Goal: Download file/media

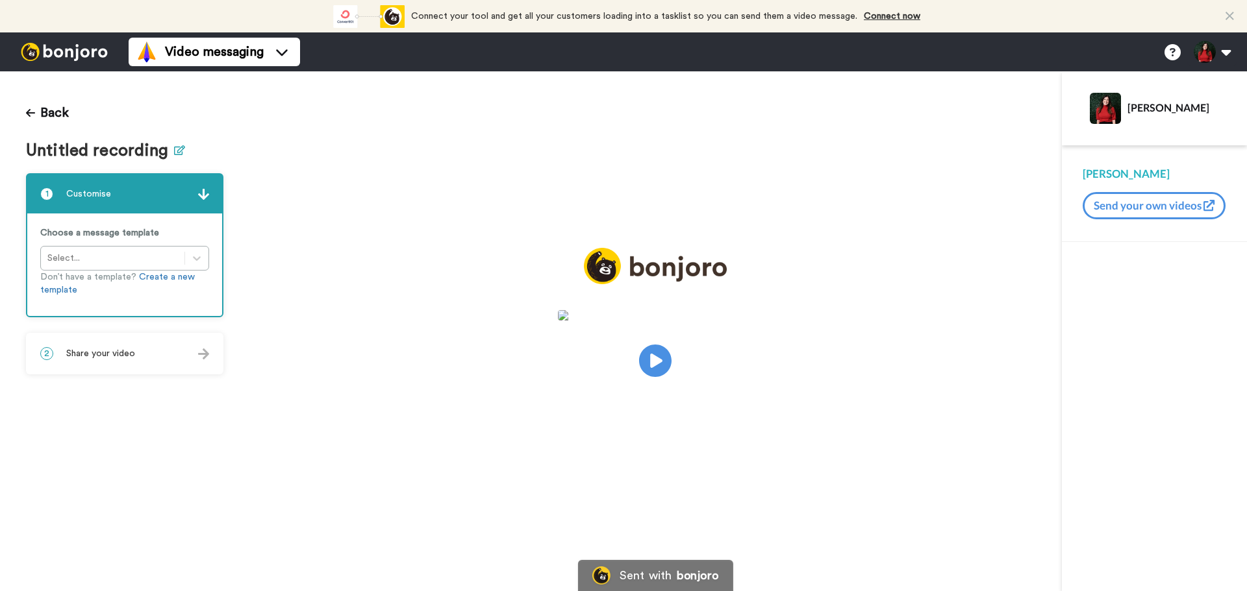
click at [176, 151] on icon at bounding box center [179, 150] width 11 height 10
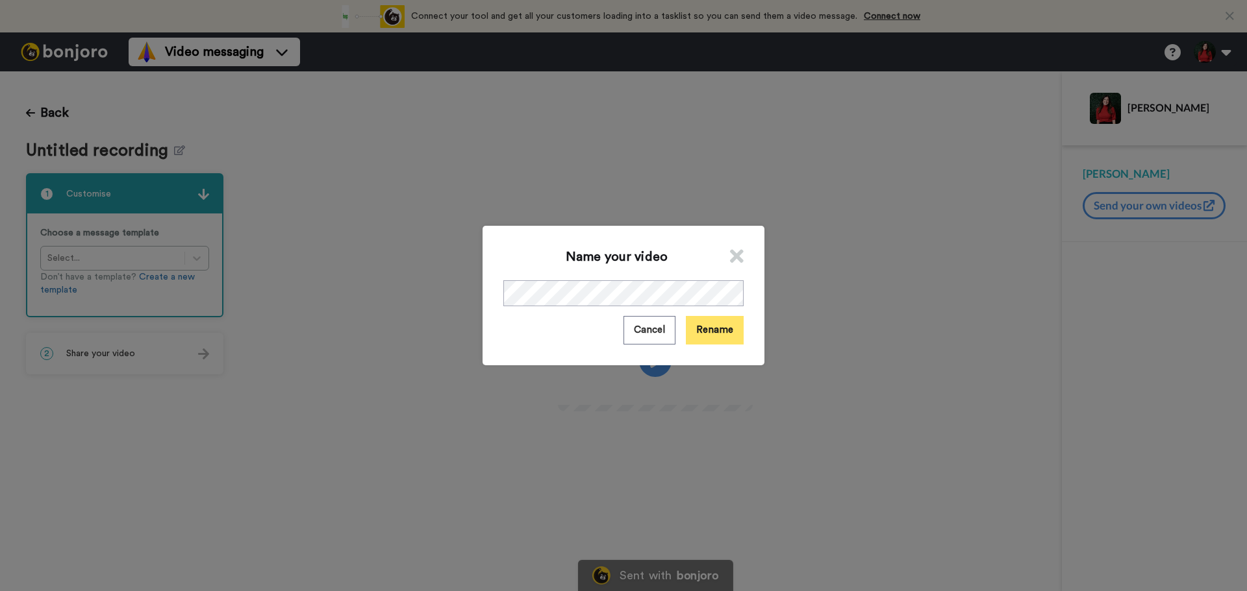
click at [706, 332] on button "Rename" at bounding box center [715, 330] width 58 height 28
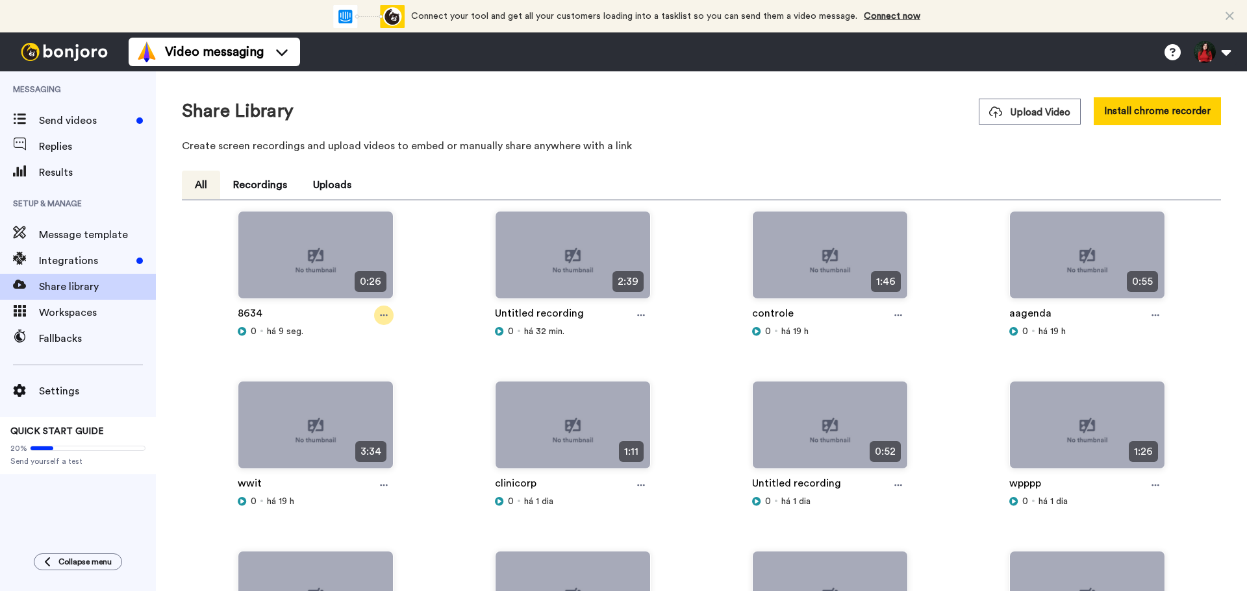
click at [381, 318] on icon at bounding box center [384, 315] width 8 height 9
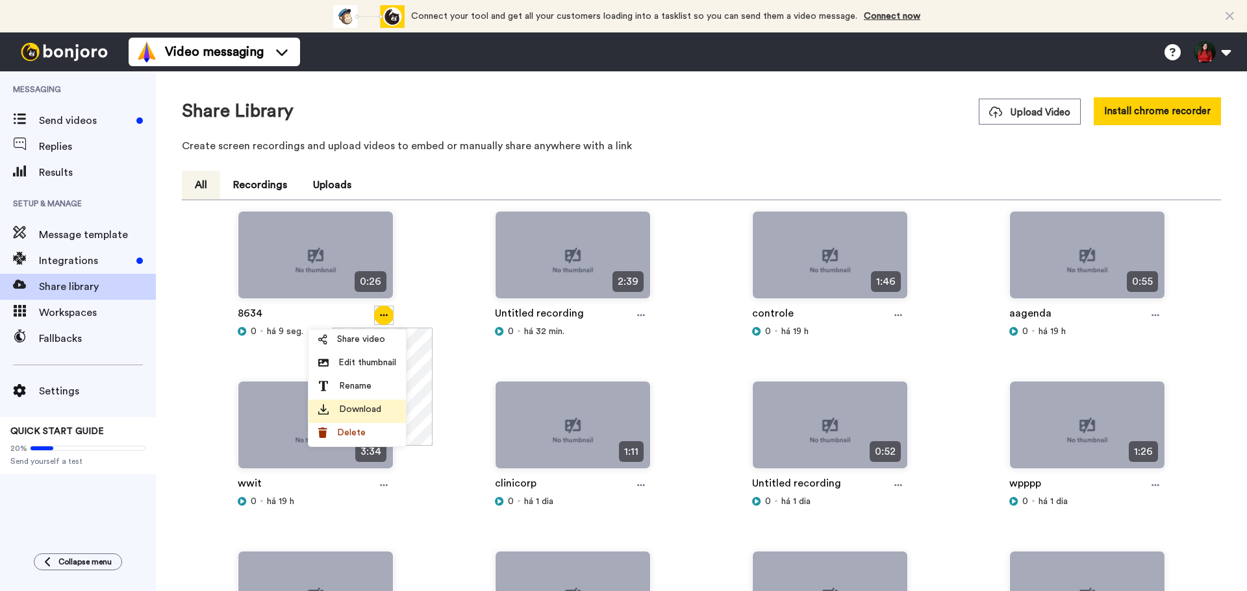
click at [366, 409] on span "Download" at bounding box center [360, 409] width 42 height 13
